Goal: Transaction & Acquisition: Download file/media

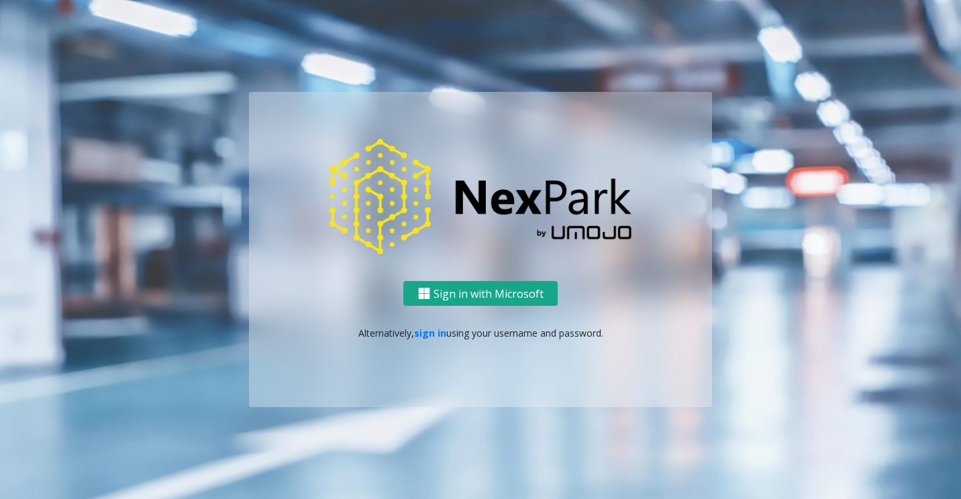
click at [478, 289] on button "Sign in with Microsoft" at bounding box center [480, 293] width 154 height 25
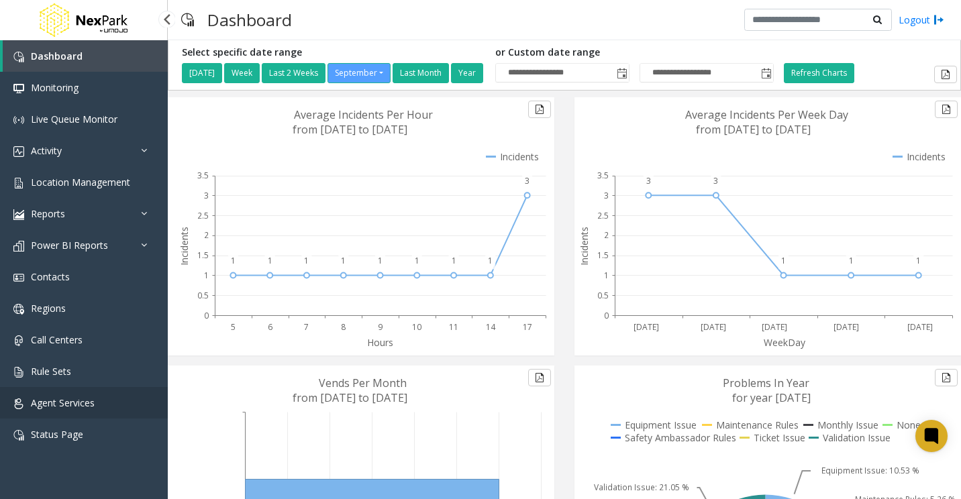
click at [89, 395] on link "Agent Services" at bounding box center [84, 403] width 168 height 32
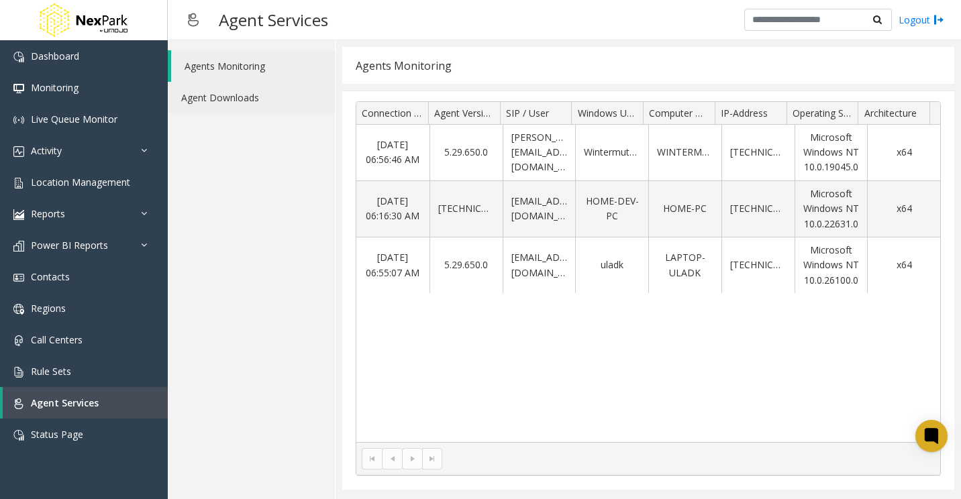
click at [273, 109] on link "Agent Downloads" at bounding box center [251, 98] width 167 height 32
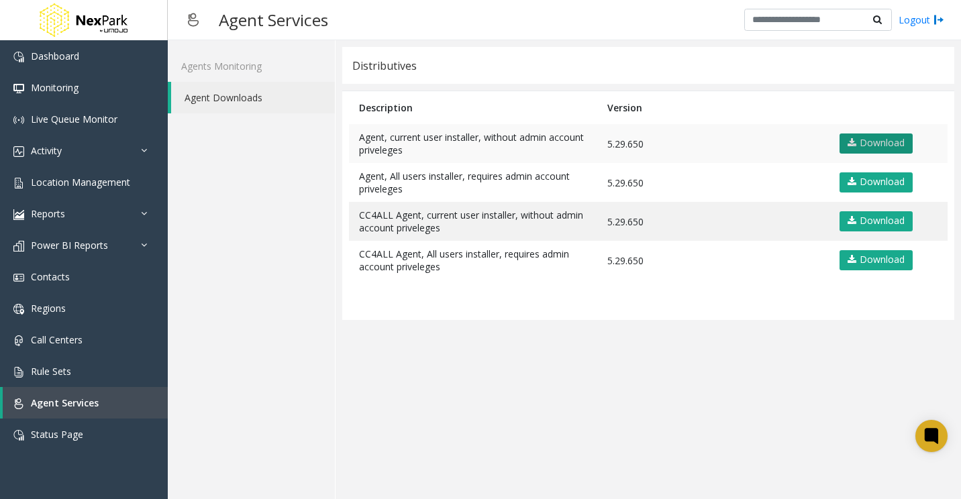
click at [873, 152] on link "Download" at bounding box center [876, 144] width 73 height 20
